Goal: Task Accomplishment & Management: Manage account settings

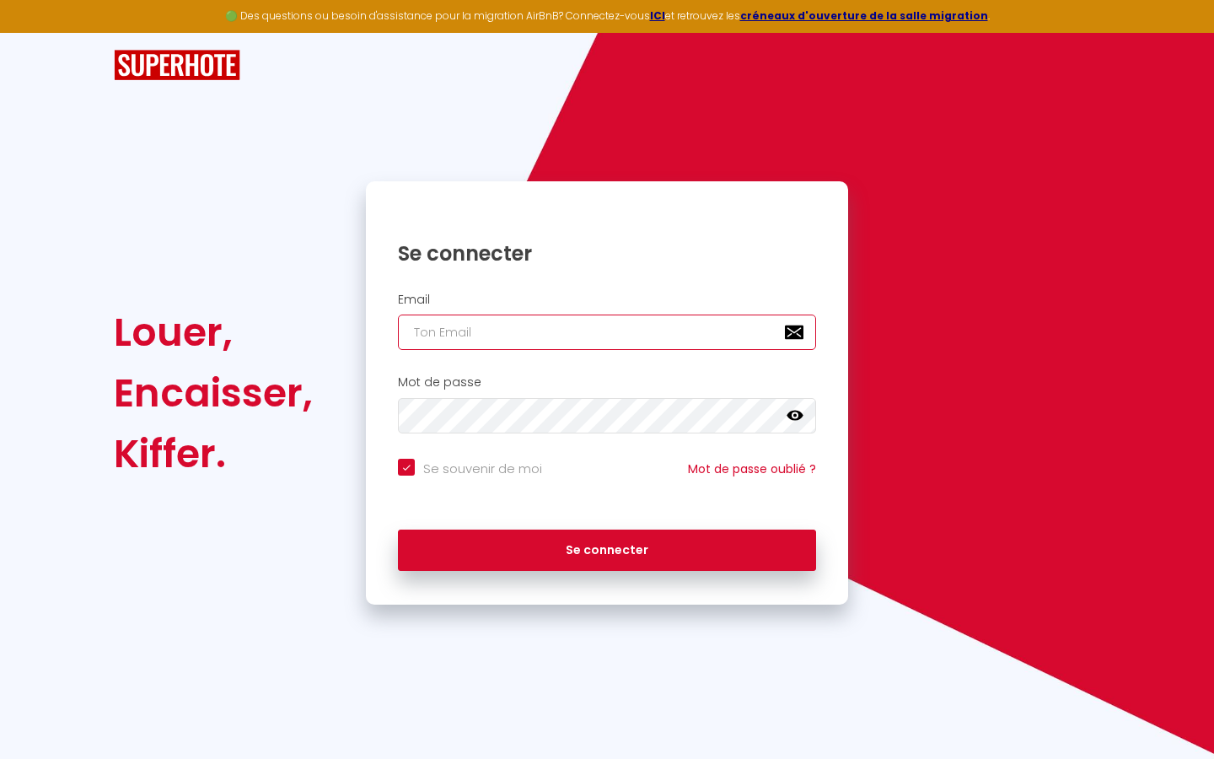
type input "l"
checkbox input "true"
type input "le"
checkbox input "true"
type input "les"
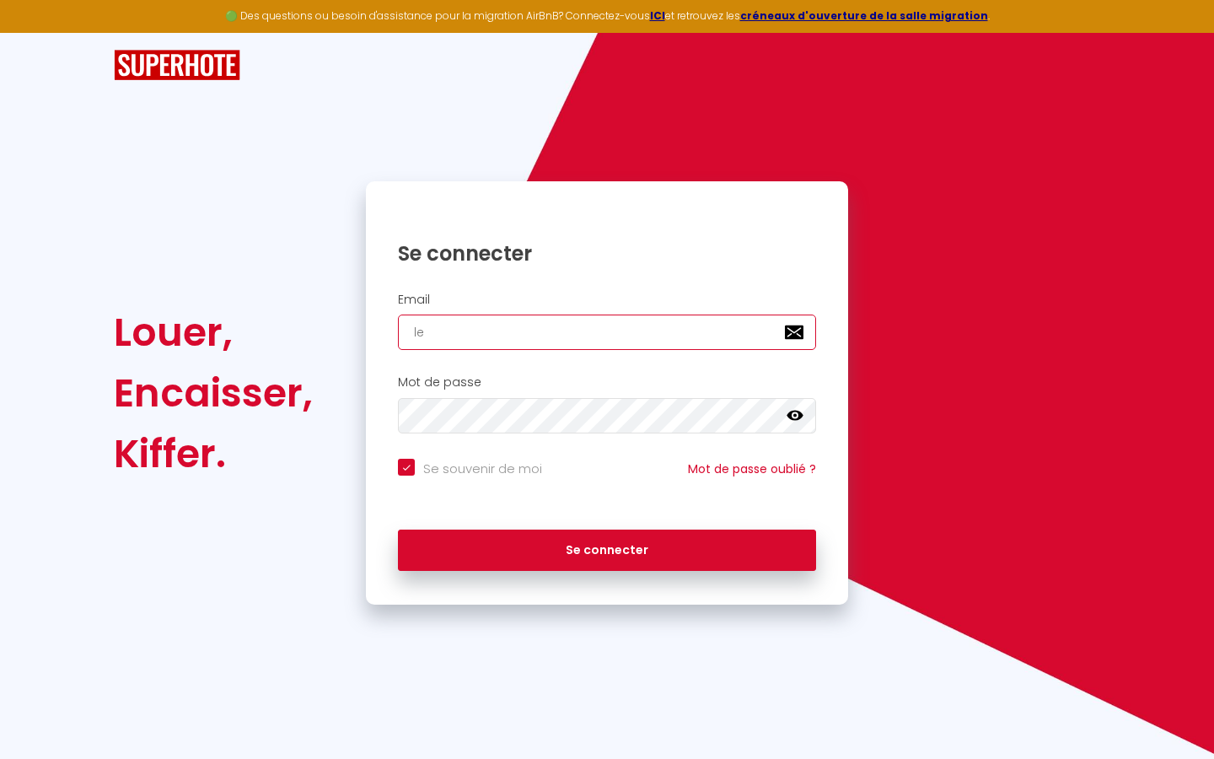
checkbox input "true"
type input "lesp"
checkbox input "true"
type input "lespa"
checkbox input "true"
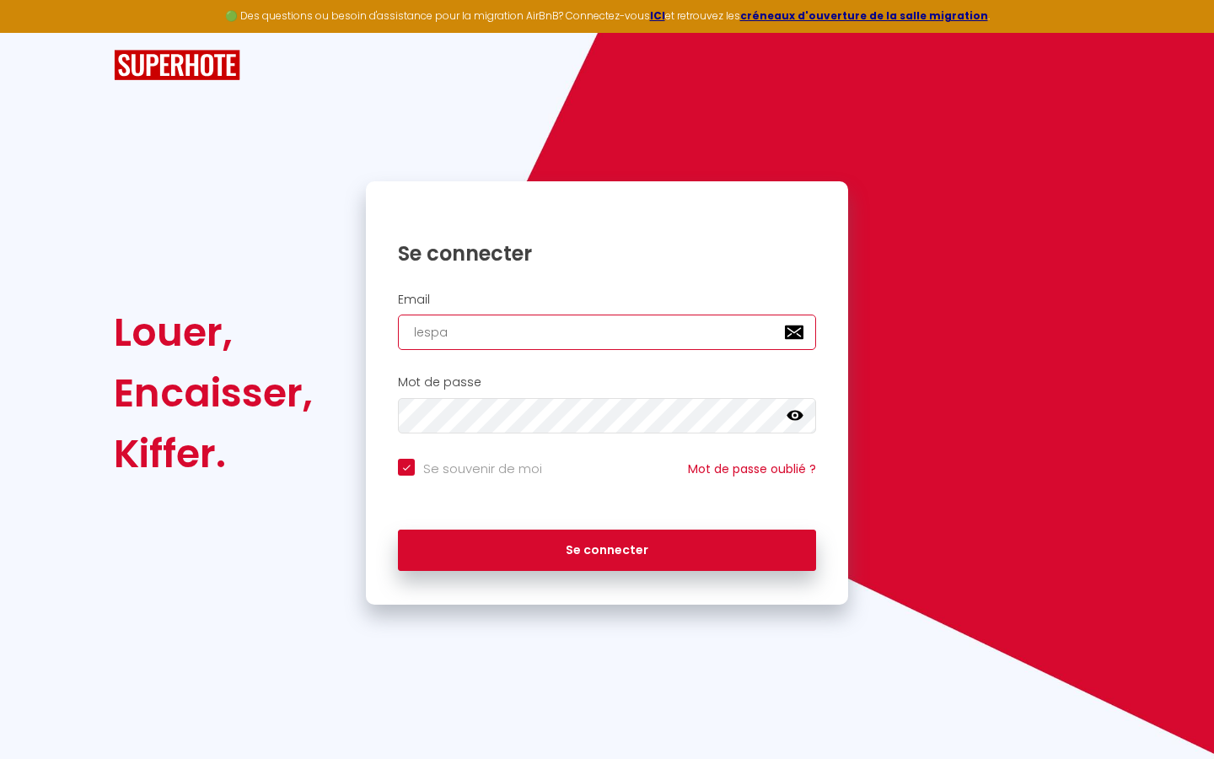
type input "lespac"
checkbox input "true"
type input "lespace"
checkbox input "true"
type input "lespaced"
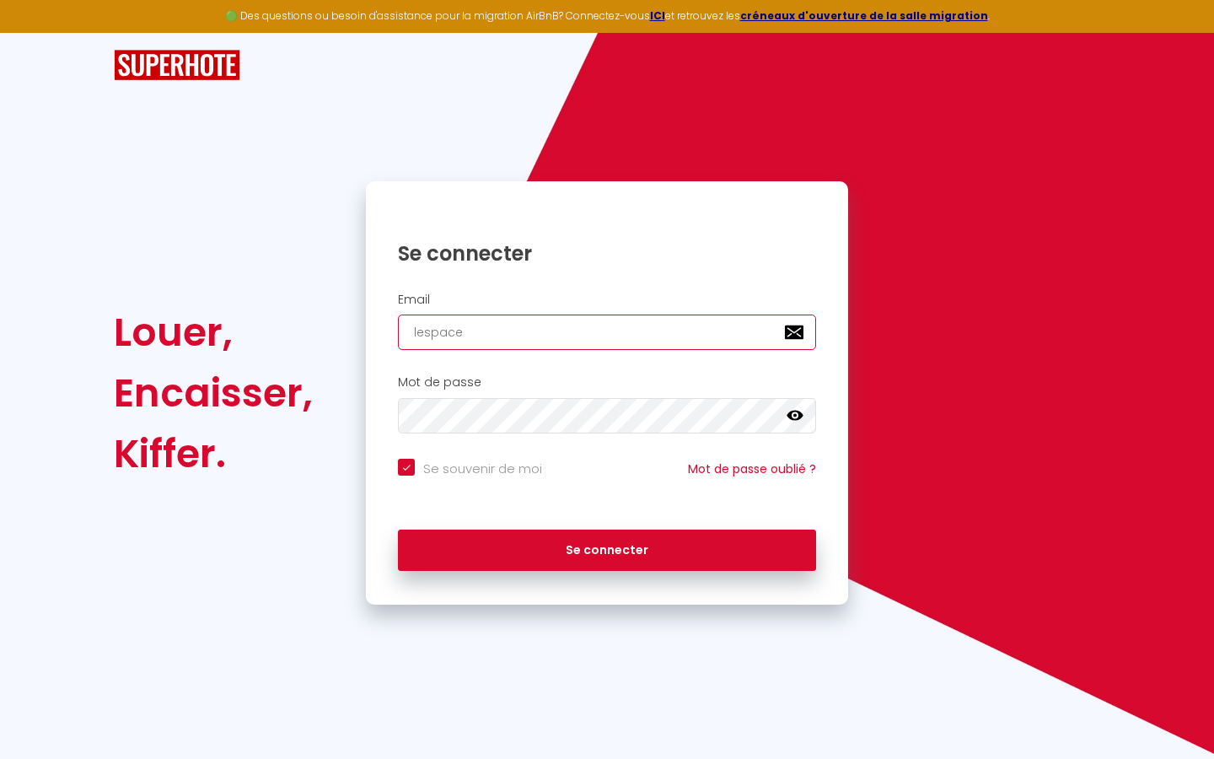
checkbox input "true"
type input "lespacede"
checkbox input "true"
type input "lespacedet"
checkbox input "true"
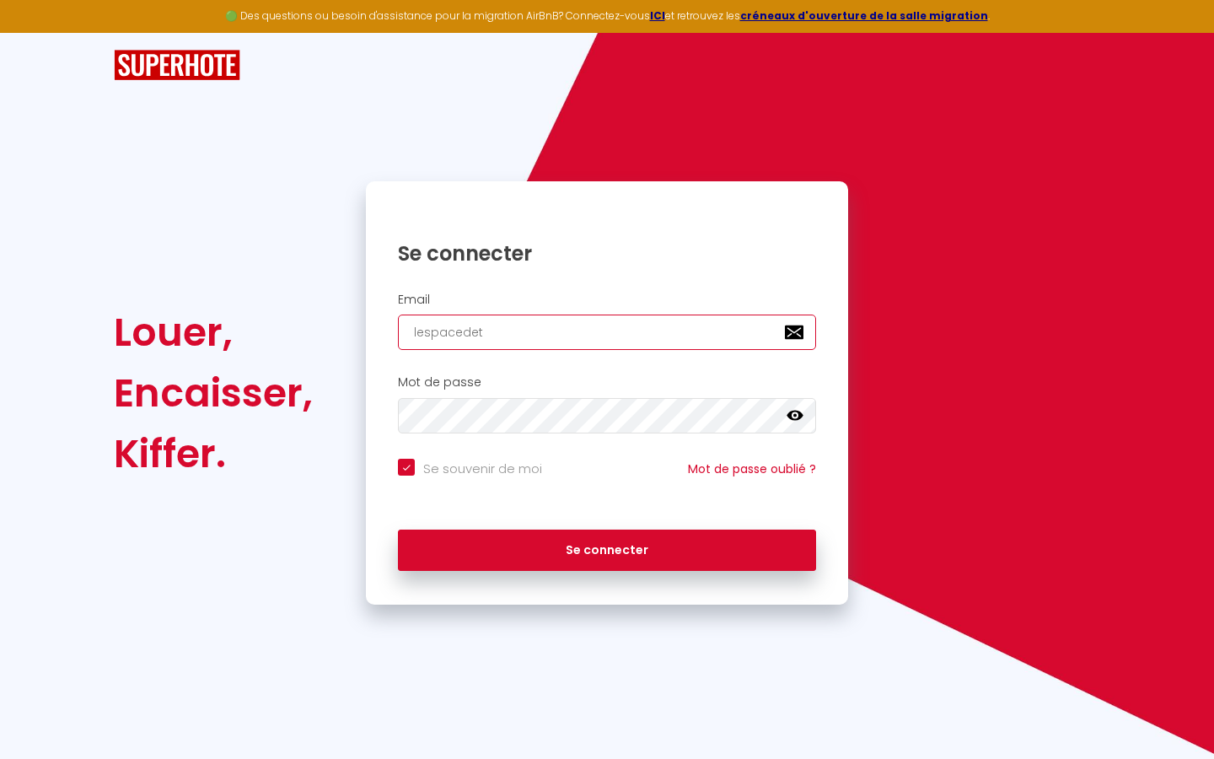
type input "lespacedete"
checkbox input "true"
type input "lespacedeten"
checkbox input "true"
type input "lespacedetent"
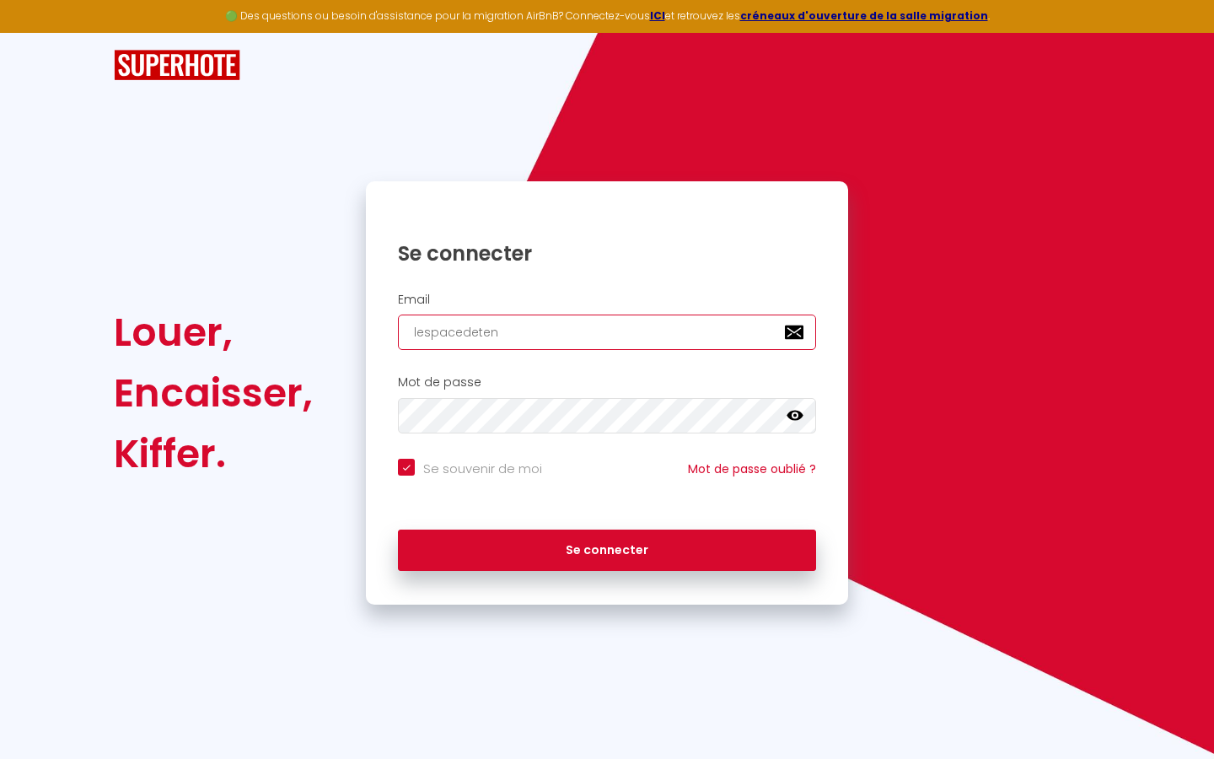
checkbox input "true"
type input "lespacedetente"
checkbox input "true"
type input "lespacedetente@"
checkbox input "true"
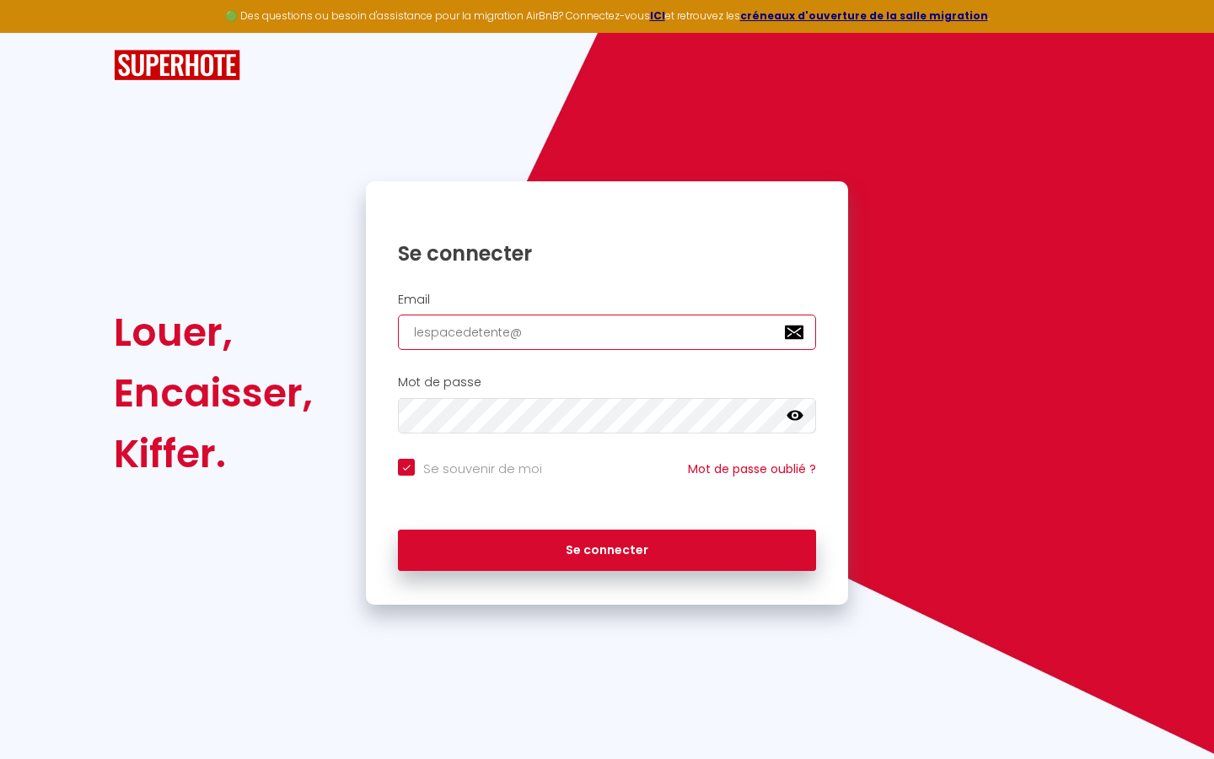
type input "lespacedetente@g"
checkbox input "true"
type input "lespacedetente@gm"
checkbox input "true"
type input "lespacedetente@gma"
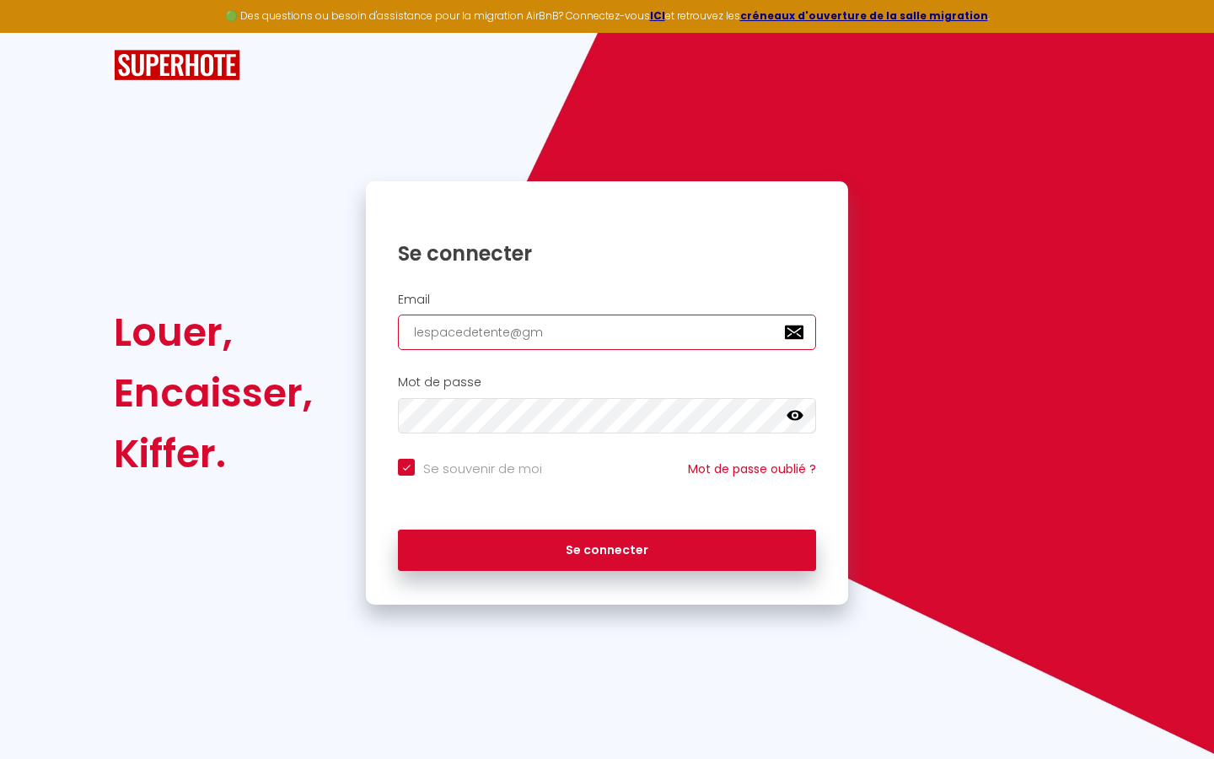
checkbox input "true"
type input "lespacedetente@gmai"
checkbox input "true"
type input "[EMAIL_ADDRESS]"
checkbox input "true"
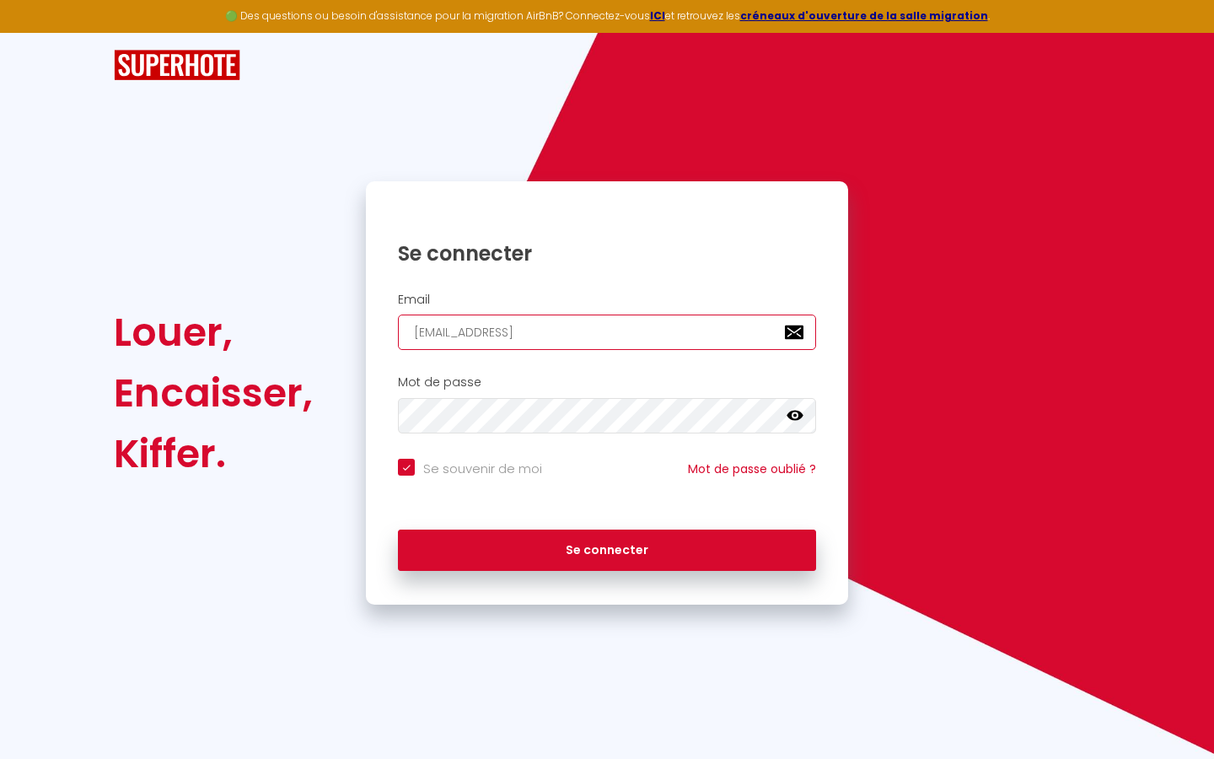
type input "[EMAIL_ADDRESS]."
checkbox input "true"
type input "lespacedetente@gmail.c"
checkbox input "true"
type input "[EMAIL_ADDRESS][DOMAIN_NAME]"
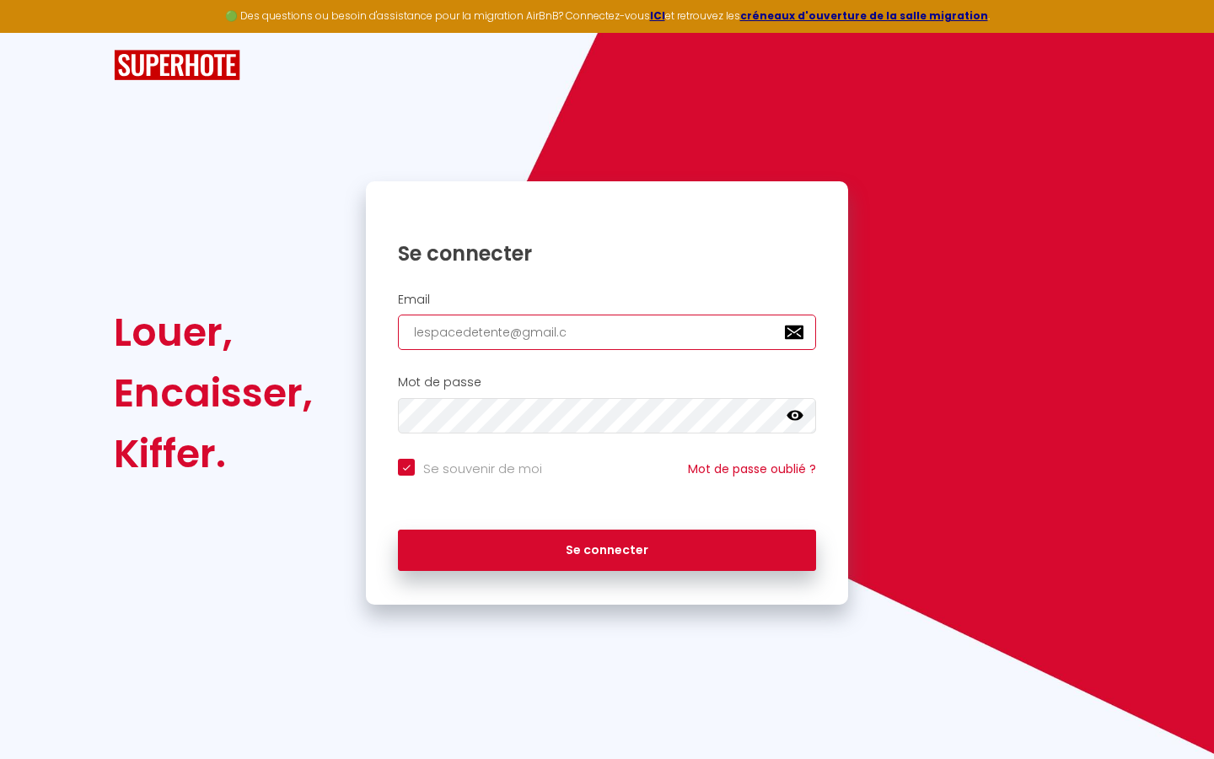
checkbox input "true"
type input "[EMAIL_ADDRESS][DOMAIN_NAME]"
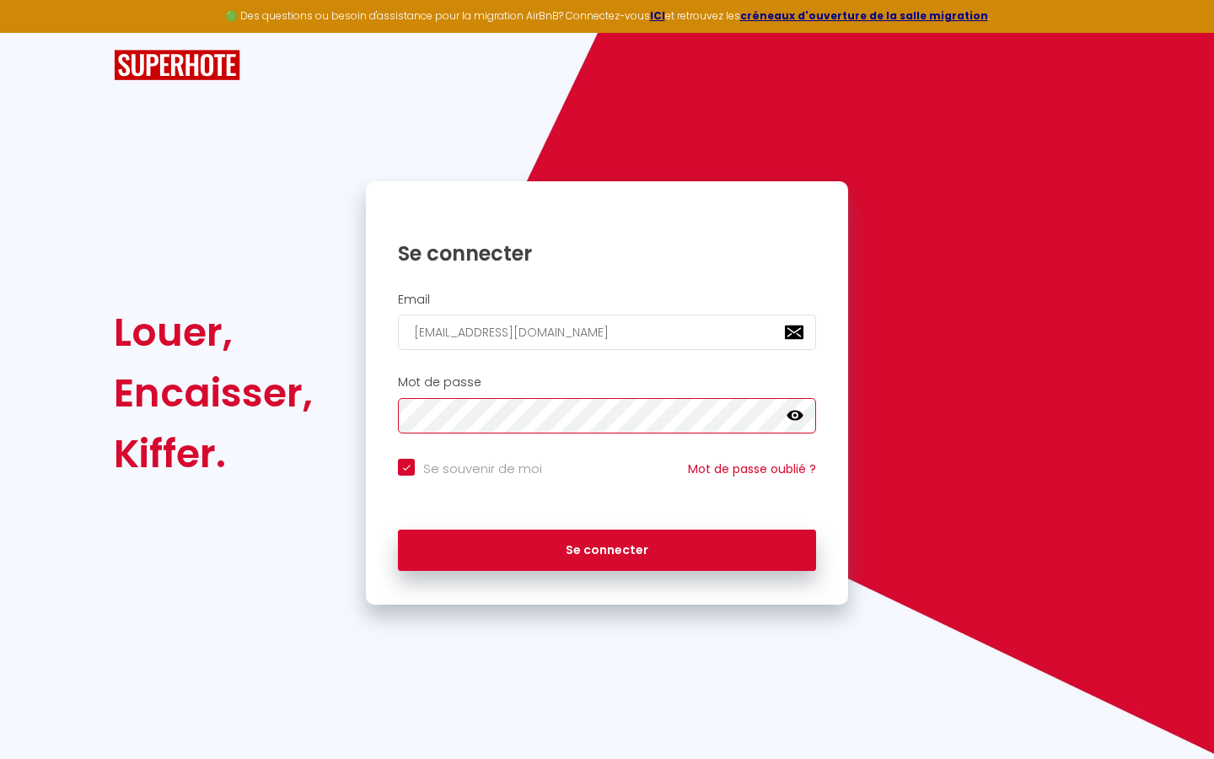
checkbox input "true"
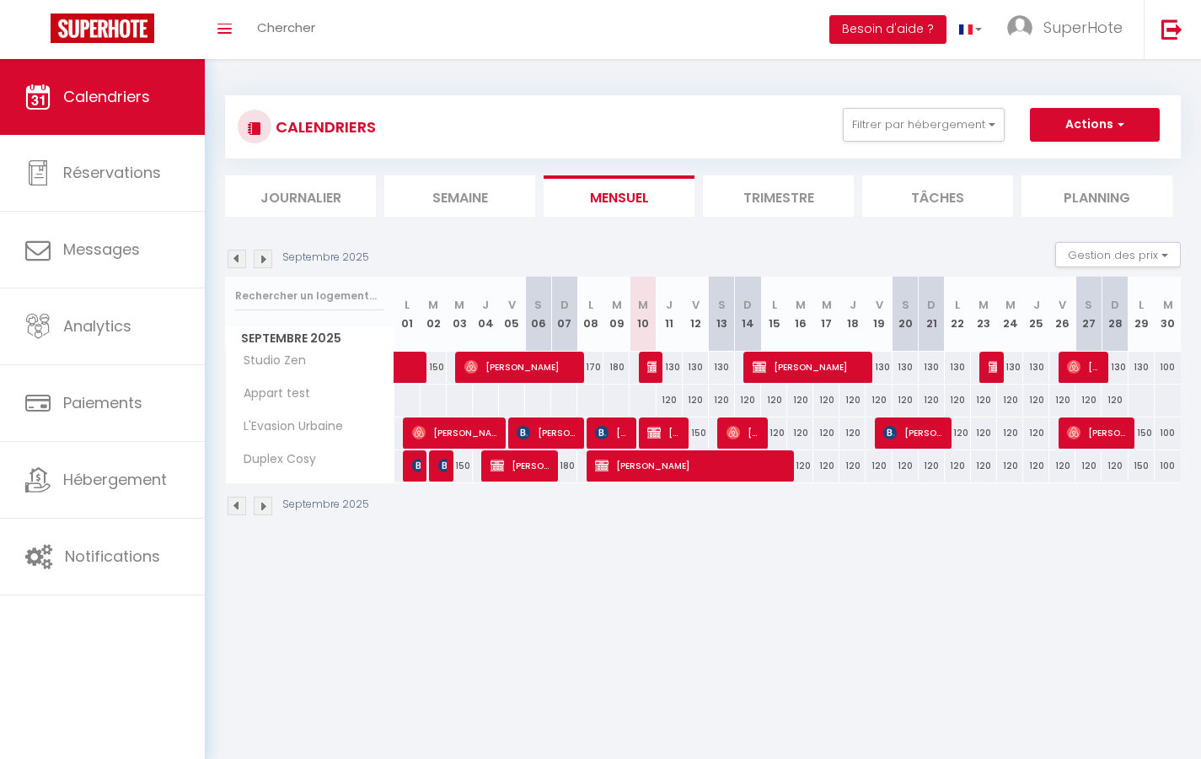
select select "not_cancelled"
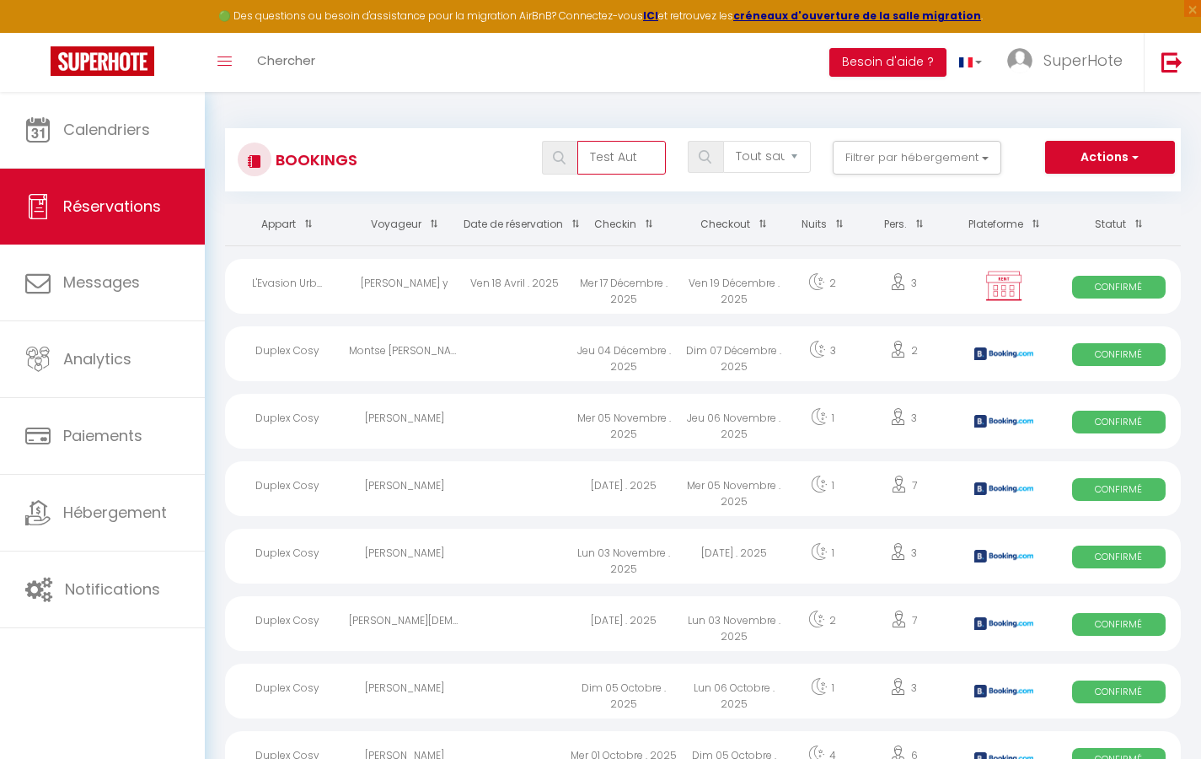
type input "Test Auto"
